Goal: Check status: Check status

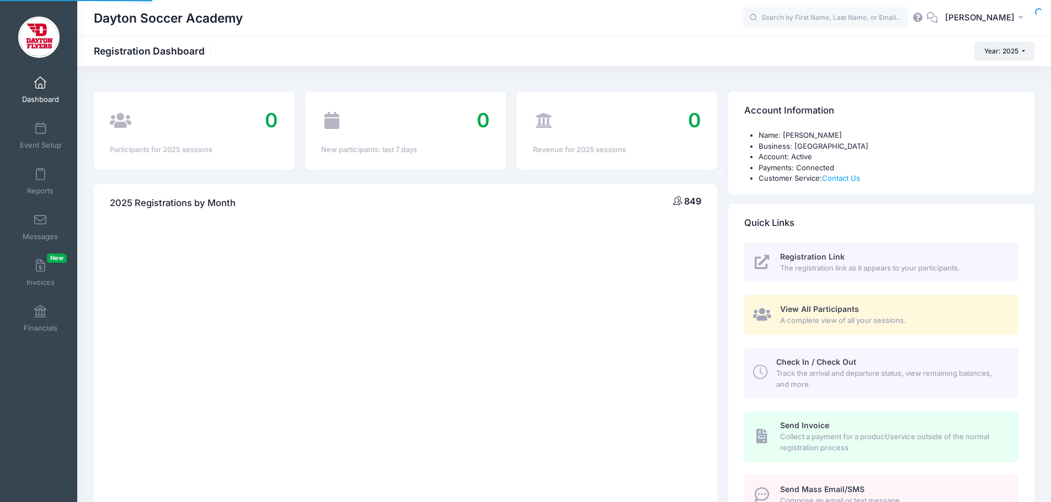
select select
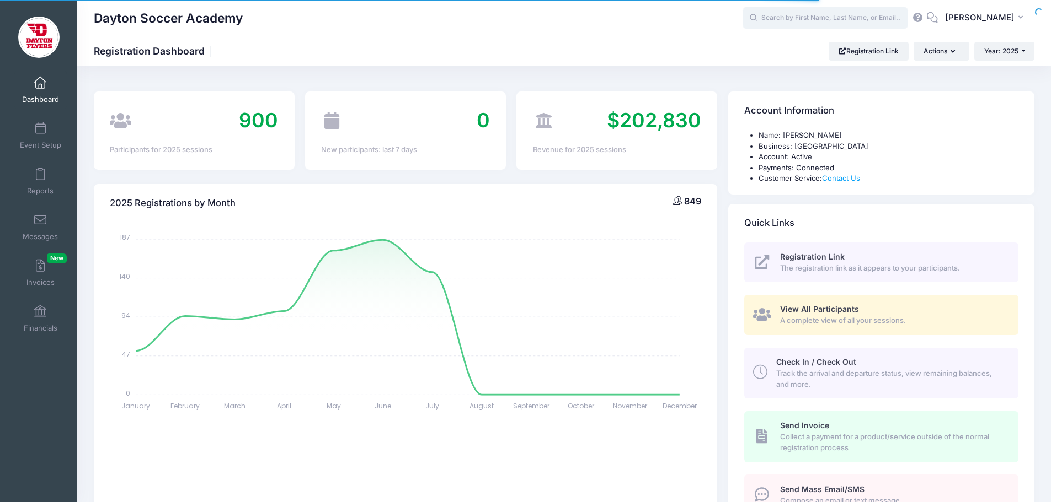
click at [812, 22] on input "text" at bounding box center [824, 18] width 165 height 22
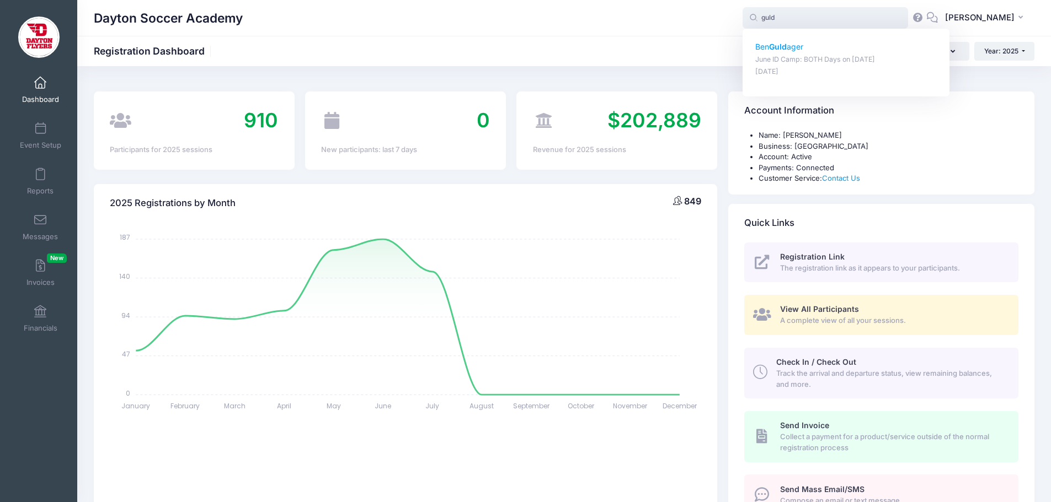
click at [778, 59] on p "June ID Camp: BOTH Days on Jun-07, 2025" at bounding box center [846, 60] width 182 height 10
type input "Ben Guldager (June ID Camp: BOTH Days, Jun-07, 2025)"
